Goal: Information Seeking & Learning: Learn about a topic

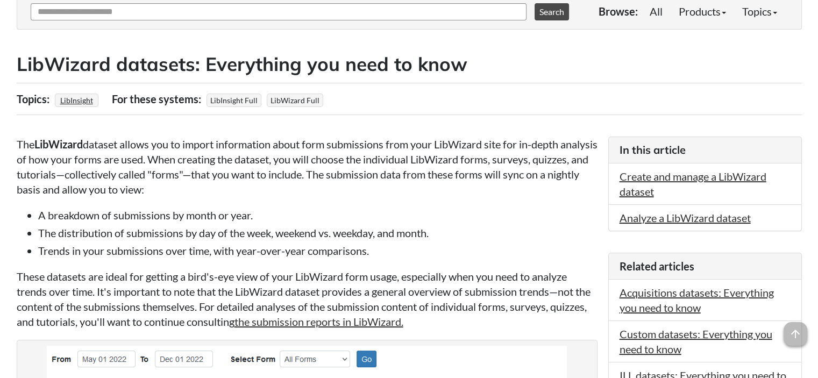
scroll to position [54, 0]
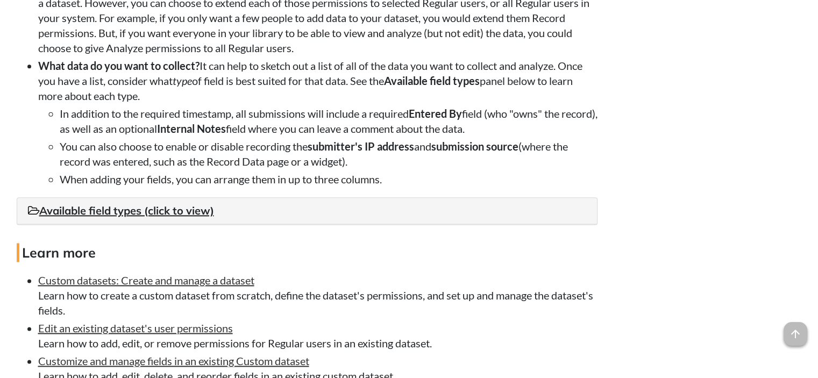
scroll to position [1344, 0]
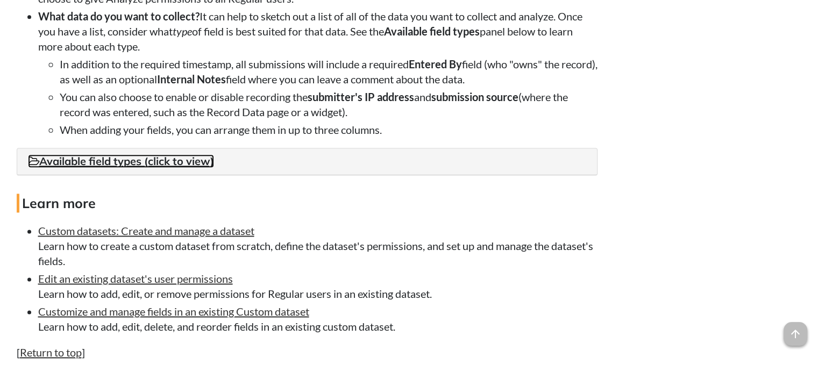
click at [139, 168] on link "Available field types (click to view)" at bounding box center [121, 160] width 186 height 13
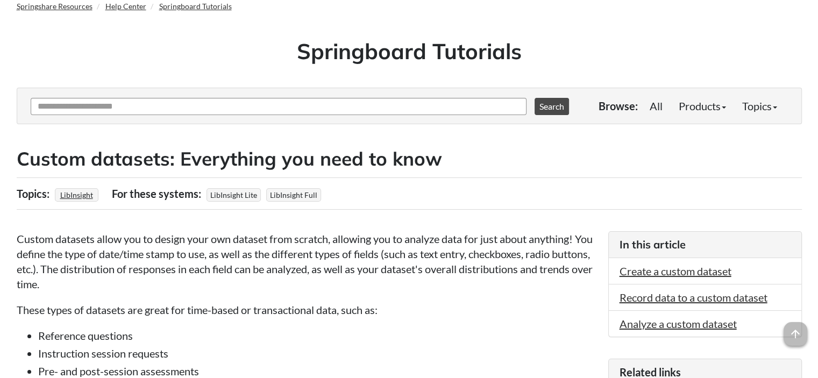
scroll to position [0, 0]
